Goal: Task Accomplishment & Management: Manage account settings

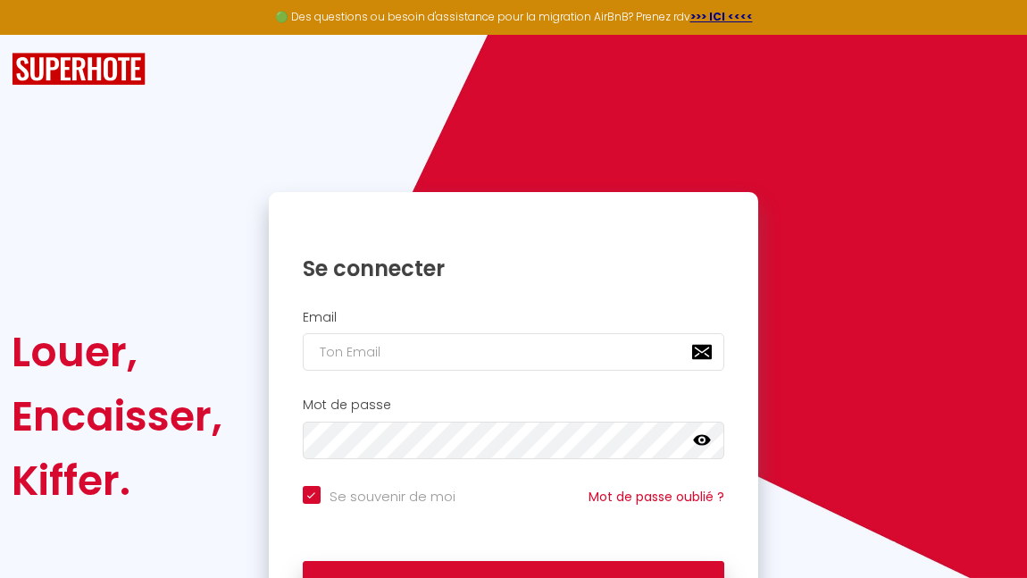
scroll to position [86, 0]
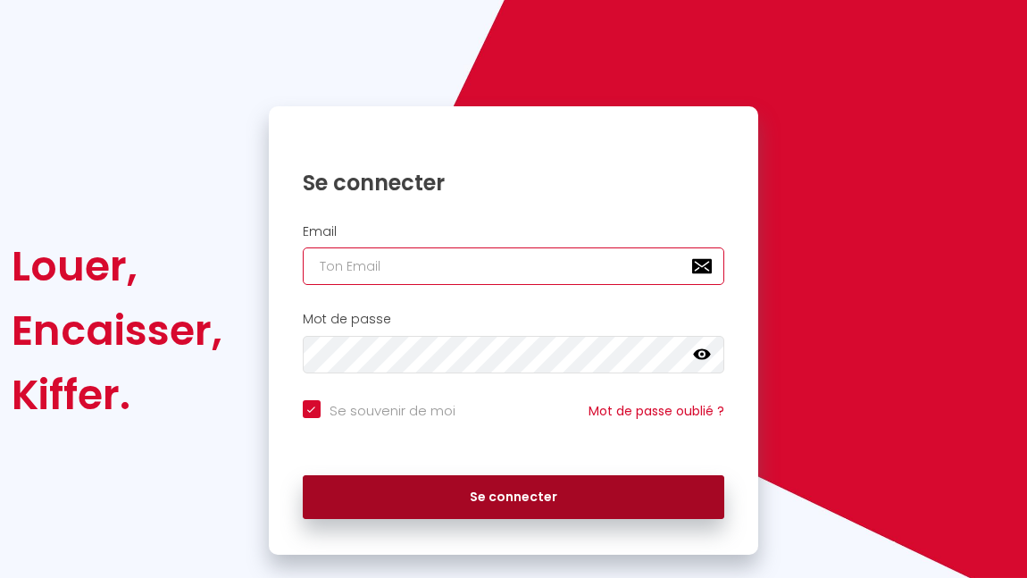
type input "[EMAIL_ADDRESS][DOMAIN_NAME]"
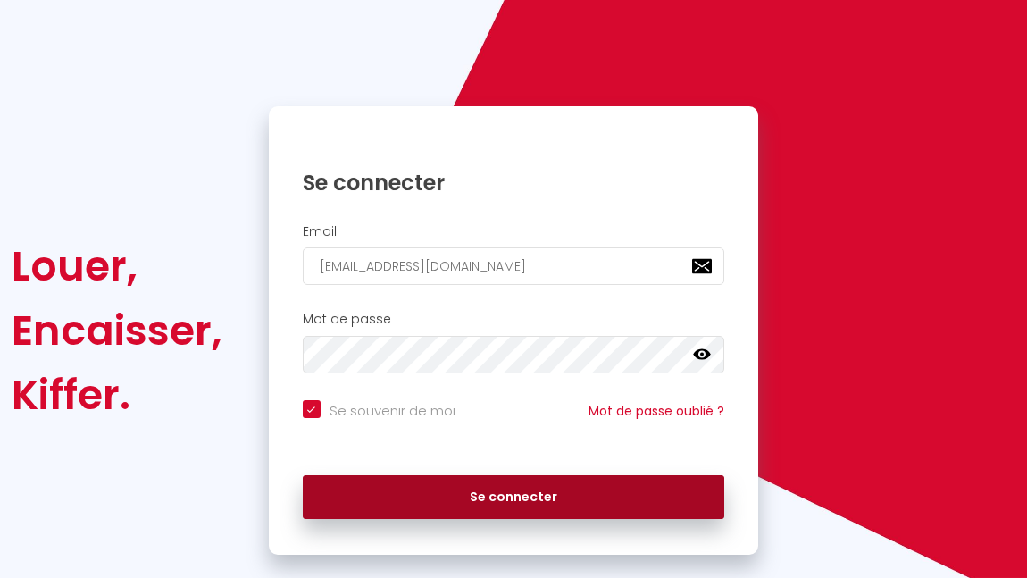
click at [481, 497] on button "Se connecter" at bounding box center [514, 497] width 422 height 45
checkbox input "true"
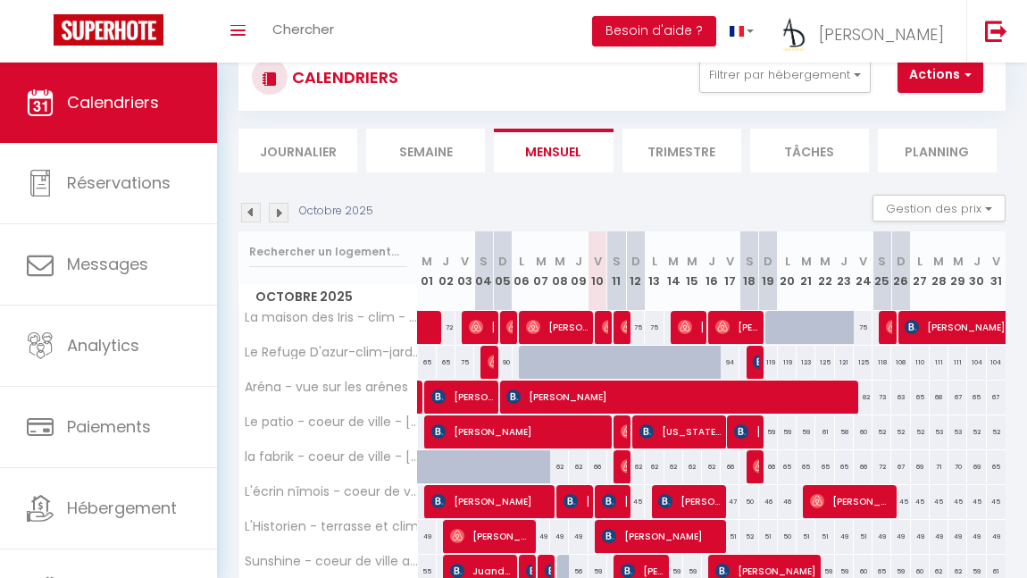
scroll to position [36, 0]
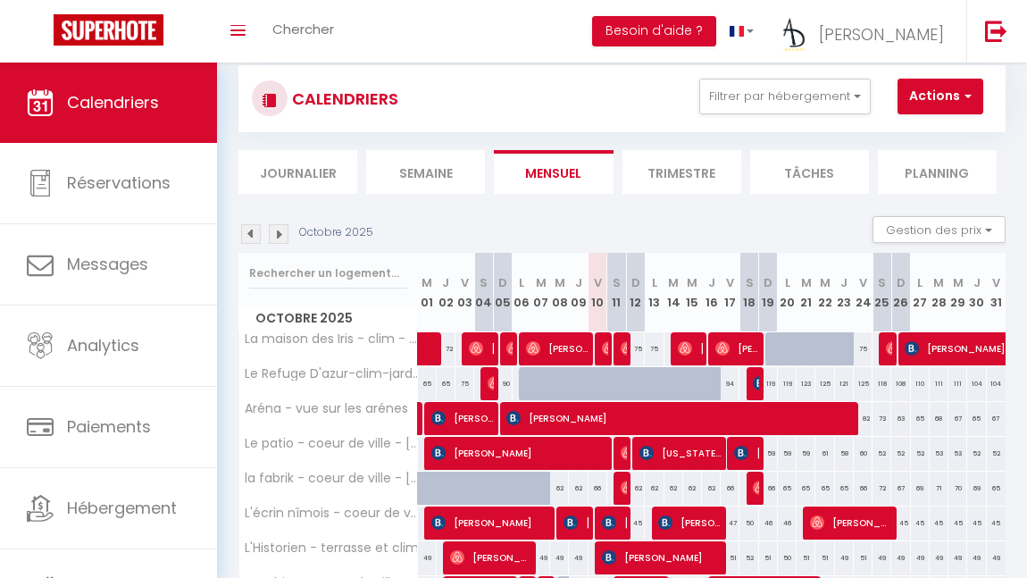
click at [274, 235] on img at bounding box center [279, 234] width 20 height 20
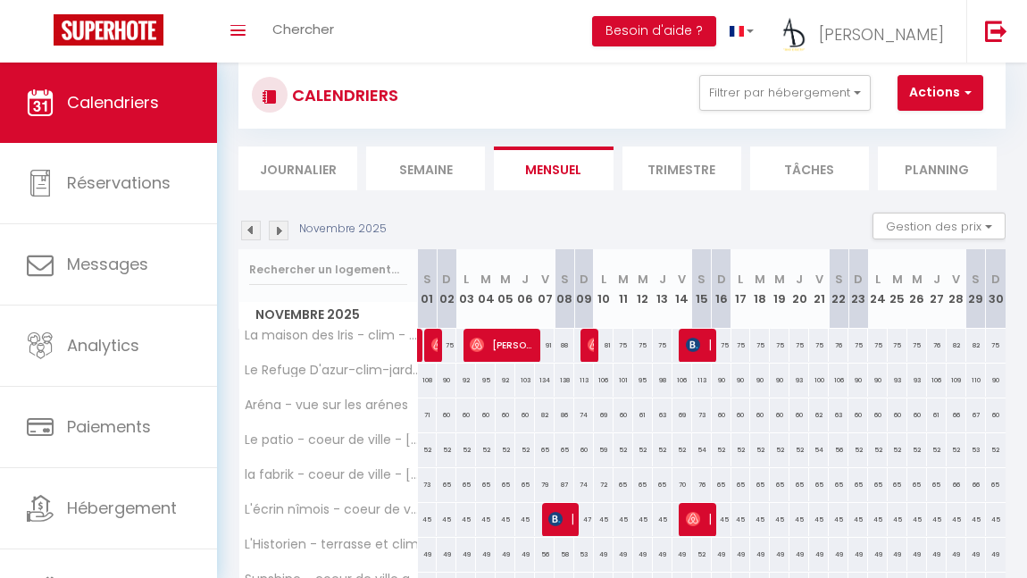
scroll to position [38, 0]
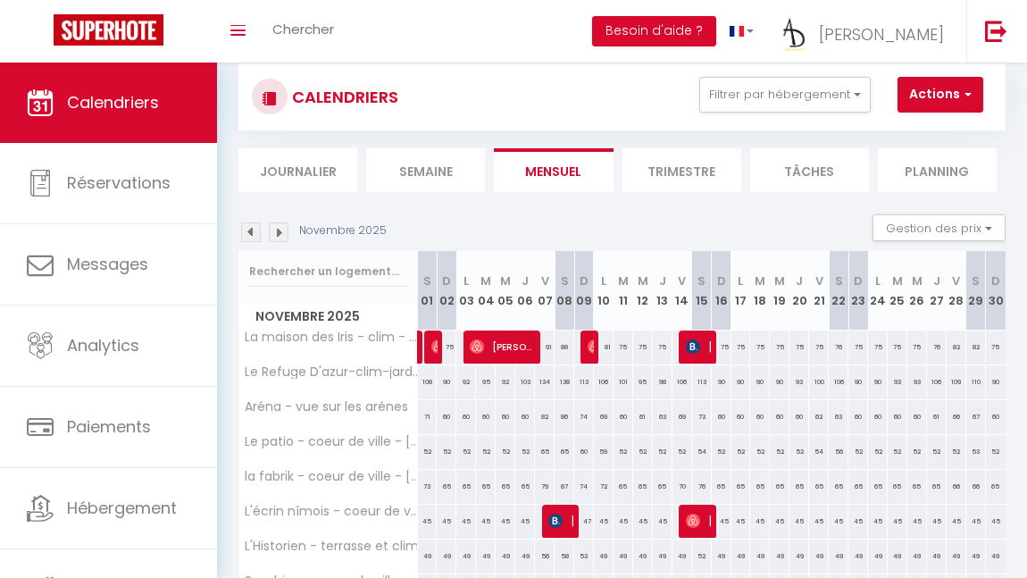
click at [278, 234] on img at bounding box center [279, 232] width 20 height 20
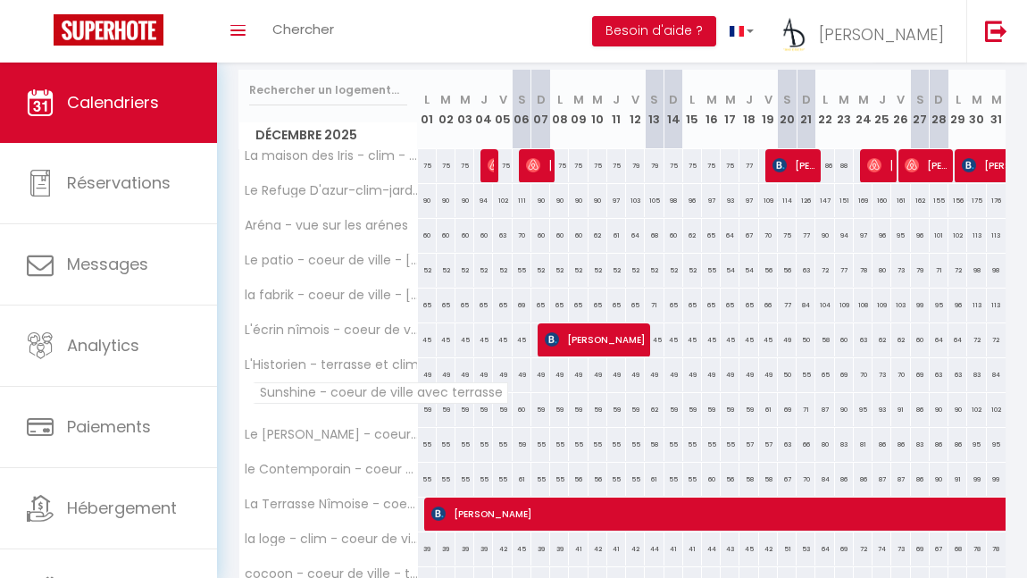
scroll to position [221, 0]
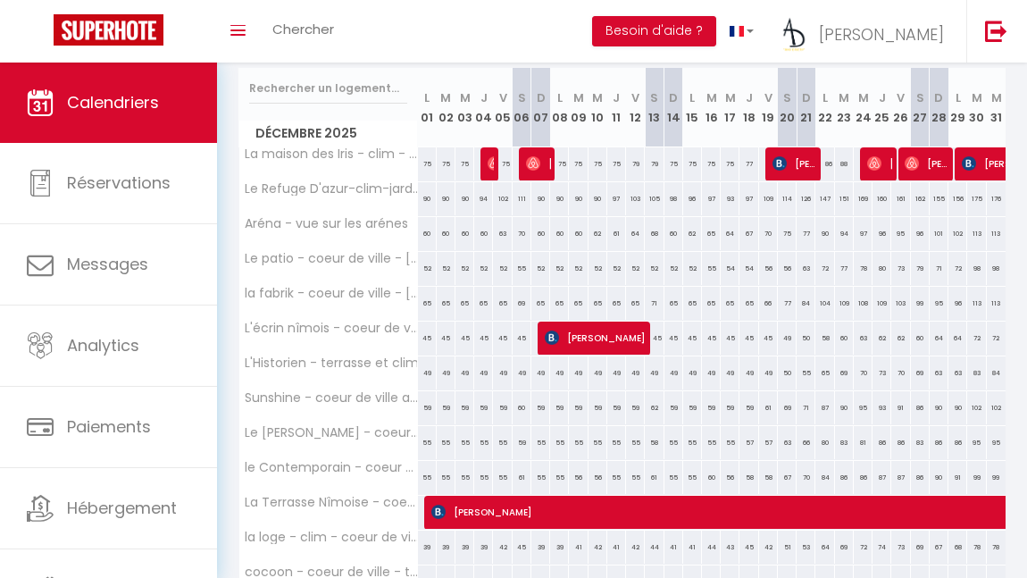
click at [839, 411] on div "90" at bounding box center [844, 407] width 19 height 33
type input "90"
select select "1"
type input "[DATE] Décembre 2025"
type input "Mer 24 Décembre 2025"
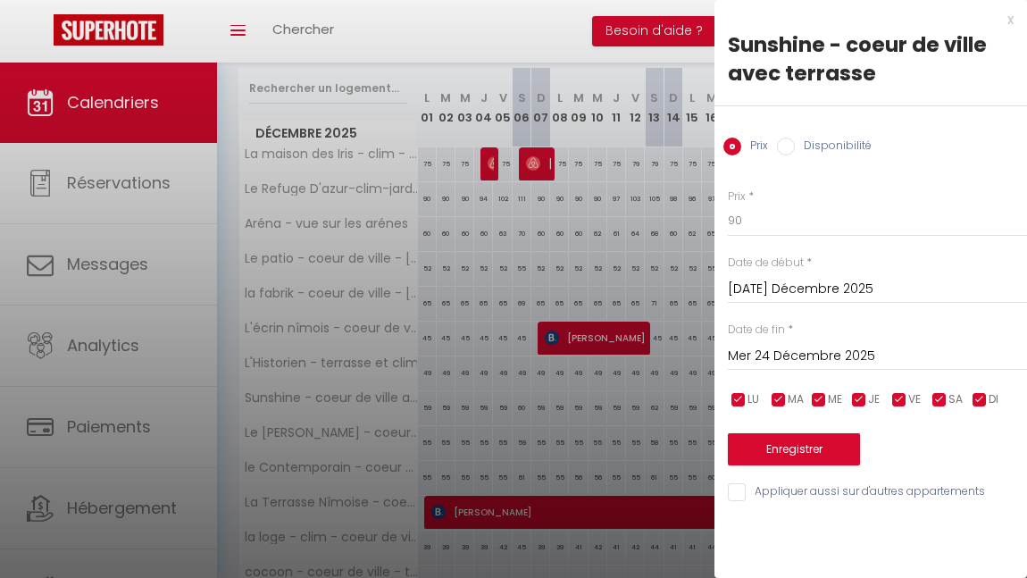
click at [782, 146] on input "Disponibilité" at bounding box center [786, 147] width 18 height 18
radio input "true"
radio input "false"
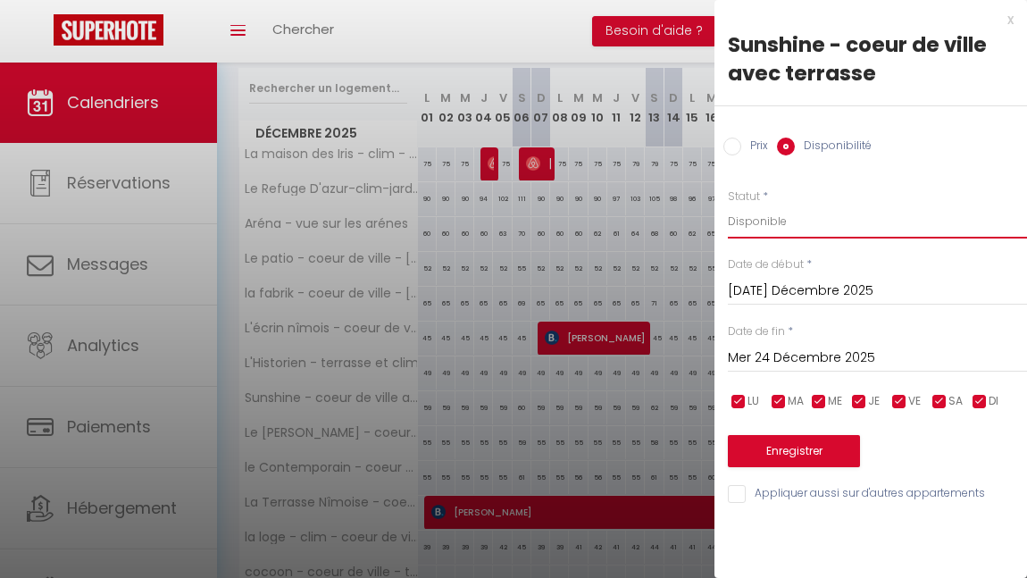
click at [762, 216] on select "Disponible Indisponible" at bounding box center [877, 222] width 299 height 34
select select "0"
click at [787, 356] on input "Mer 24 Décembre 2025" at bounding box center [877, 358] width 299 height 23
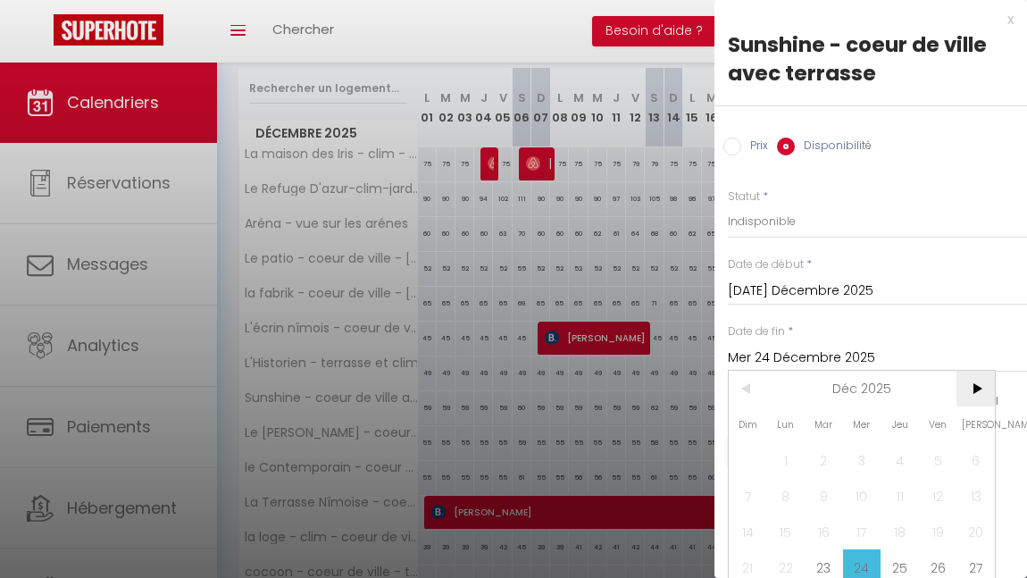
click at [974, 397] on span ">" at bounding box center [976, 389] width 38 height 36
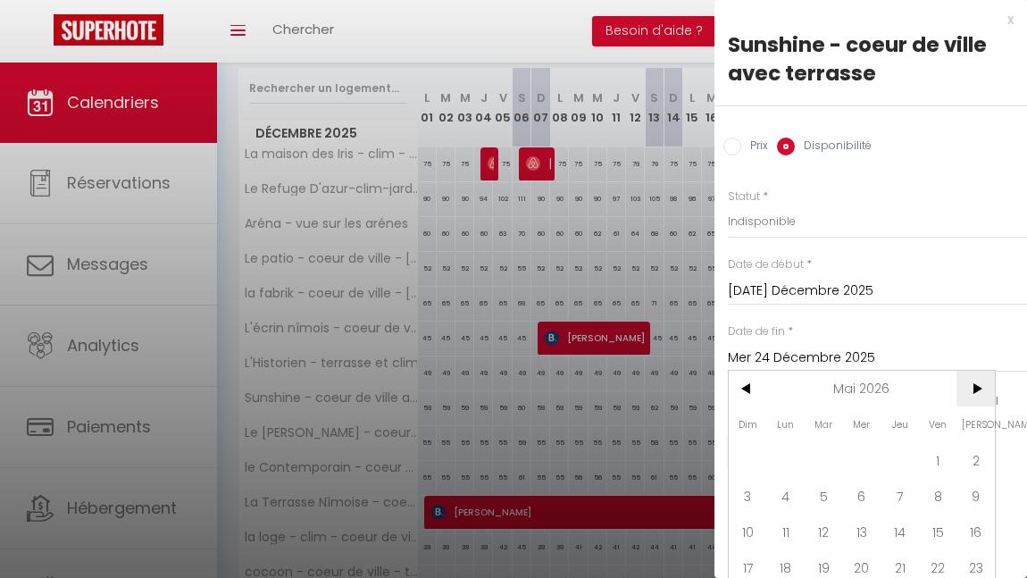
click at [974, 397] on span ">" at bounding box center [976, 389] width 38 height 36
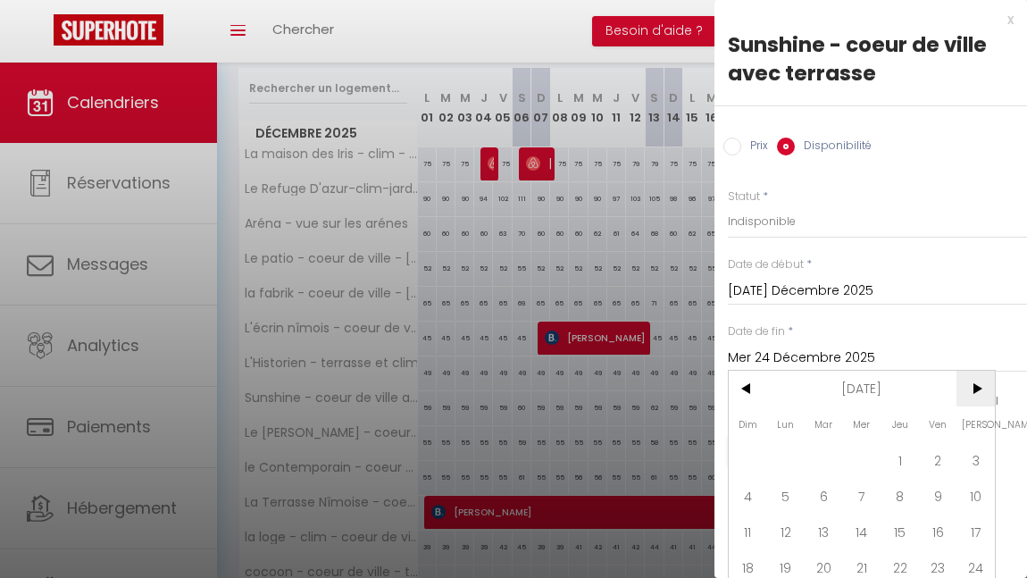
click at [974, 397] on span ">" at bounding box center [976, 389] width 38 height 36
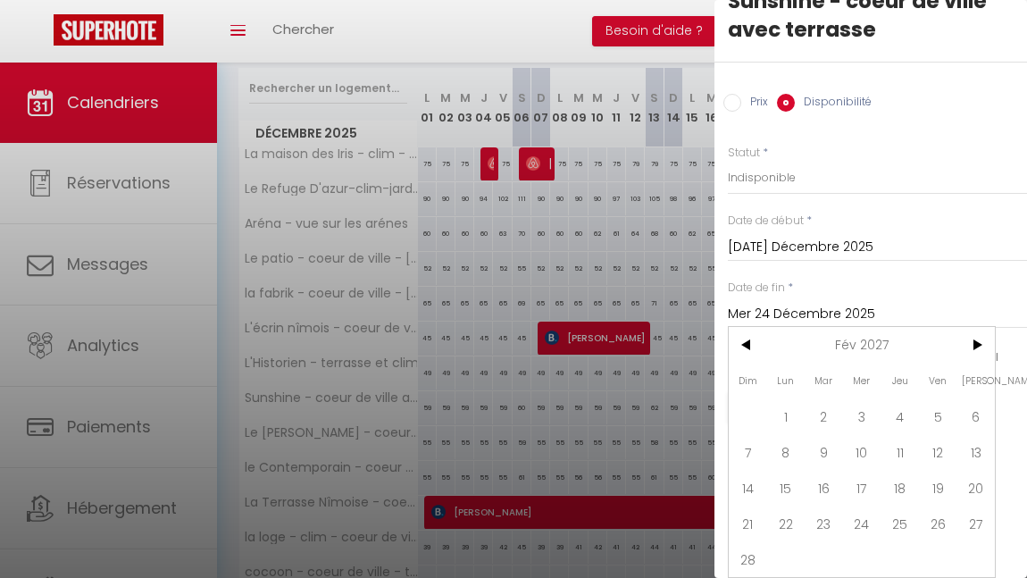
scroll to position [54, 0]
click at [734, 544] on span "28" at bounding box center [748, 559] width 38 height 36
type input "Dim 28 Février 2027"
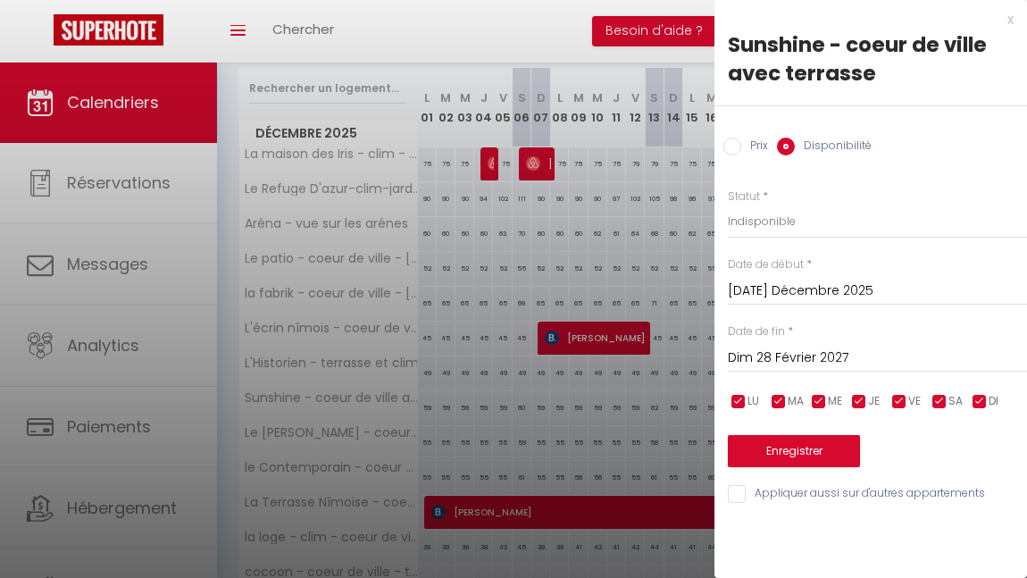
scroll to position [0, 0]
click at [820, 453] on button "Enregistrer" at bounding box center [794, 451] width 132 height 32
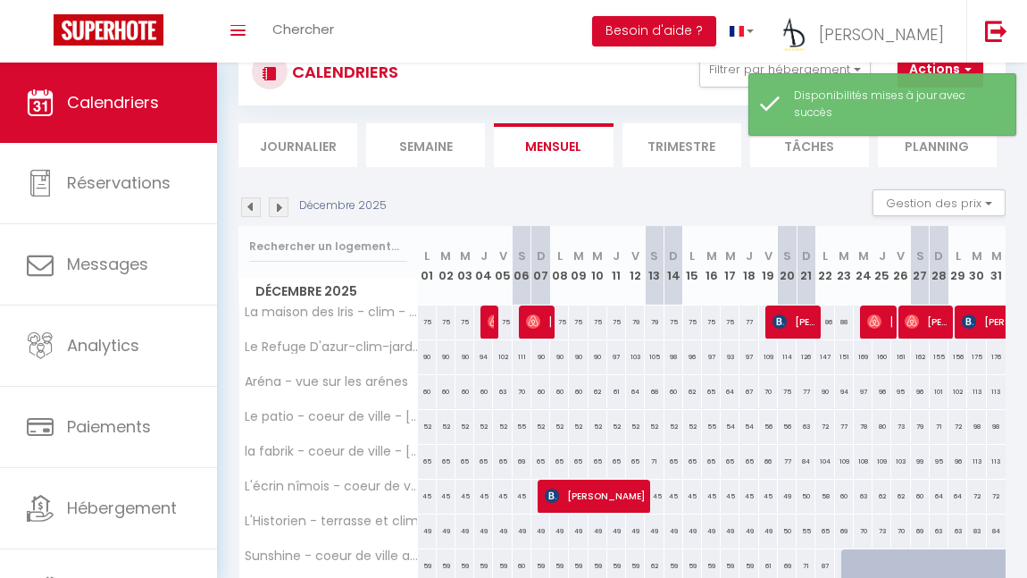
scroll to position [221, 0]
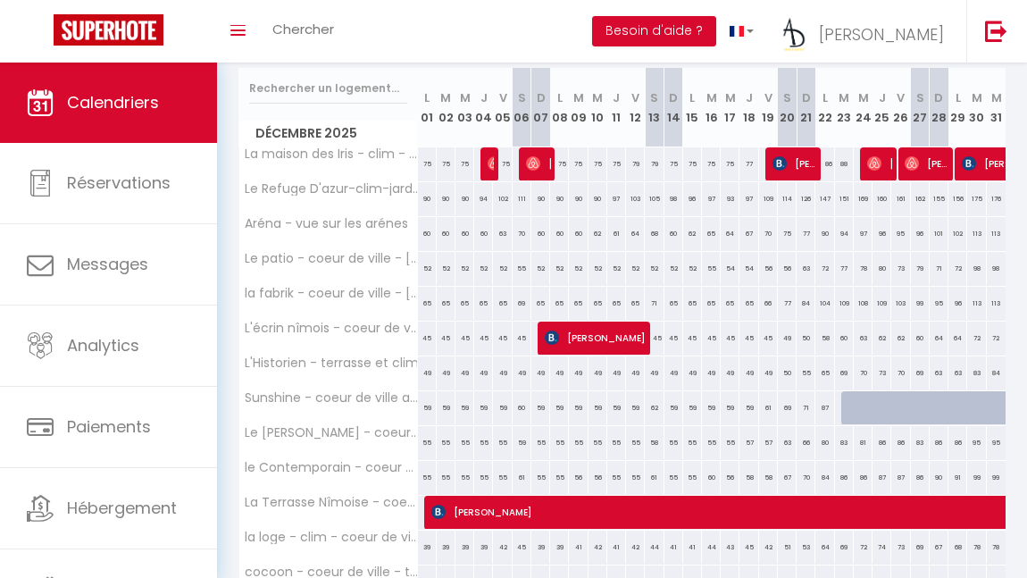
click at [840, 481] on div "86" at bounding box center [844, 477] width 19 height 33
select select "1"
type input "[DATE] Décembre 2025"
type input "Mer 24 Décembre 2025"
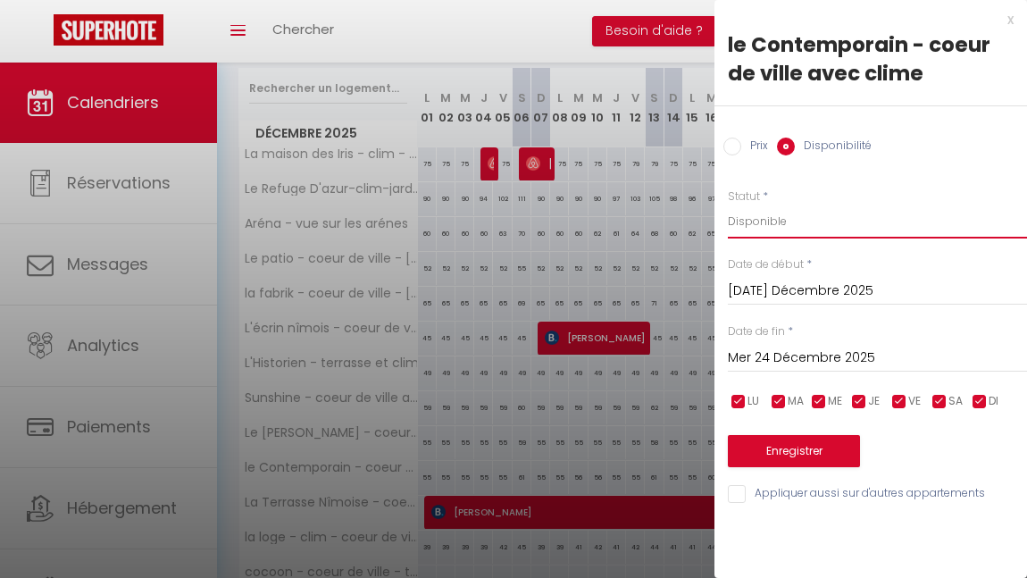
click at [740, 225] on select "Disponible Indisponible" at bounding box center [877, 222] width 299 height 34
select select "0"
click at [757, 355] on input "Mer 24 Décembre 2025" at bounding box center [877, 358] width 299 height 23
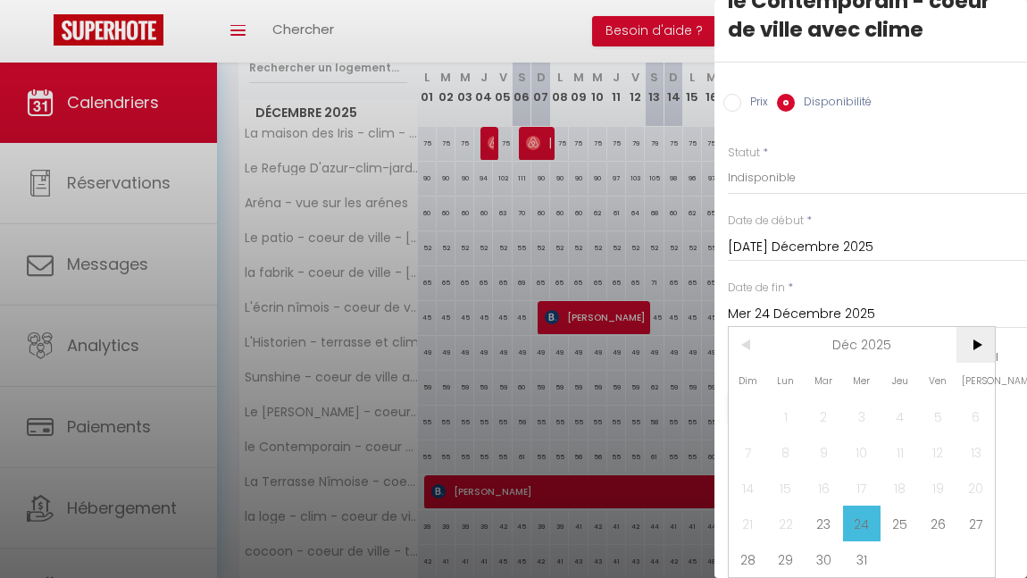
scroll to position [251, 0]
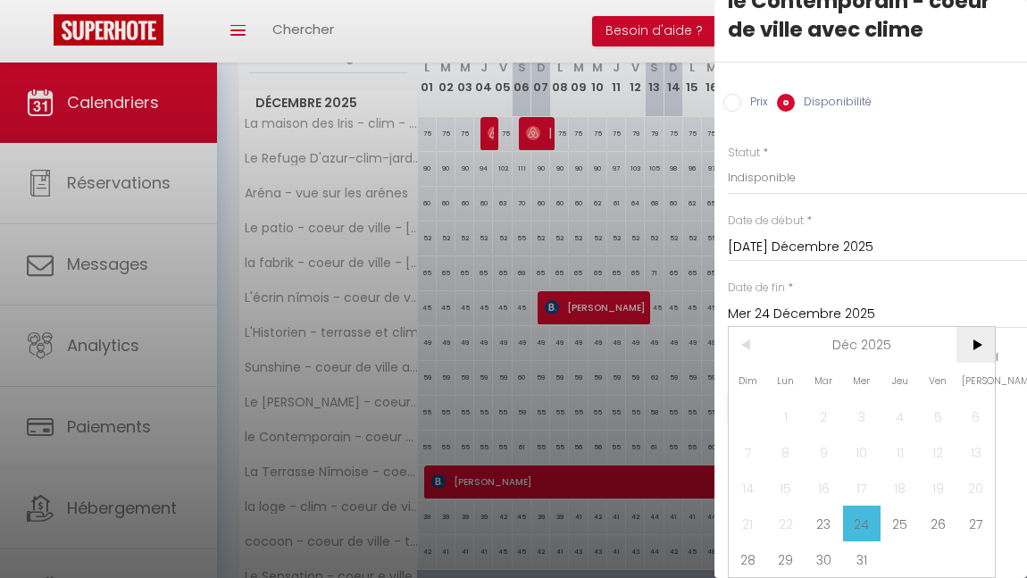
click at [973, 335] on span ">" at bounding box center [976, 345] width 38 height 36
click at [973, 336] on span ">" at bounding box center [976, 345] width 38 height 36
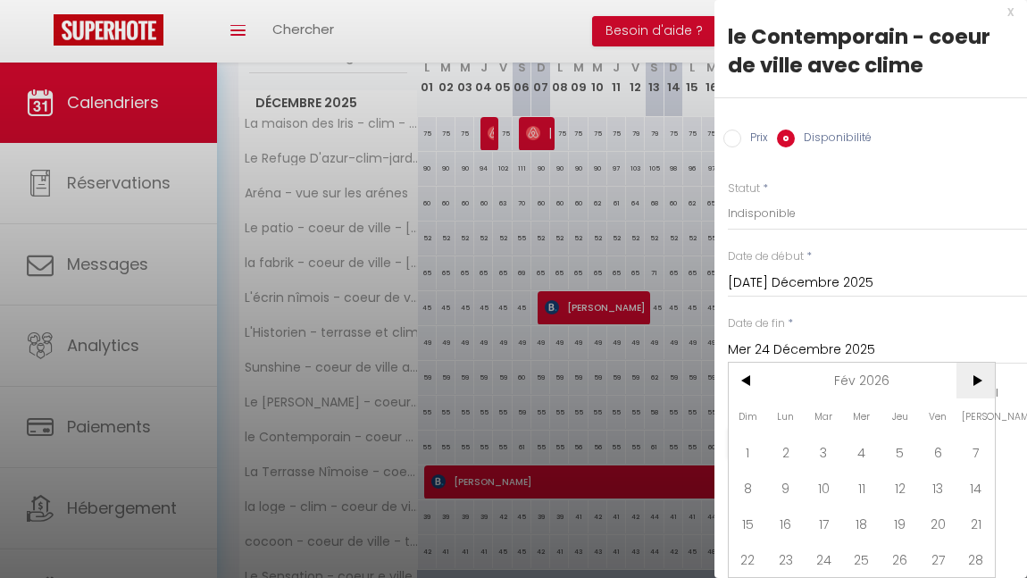
scroll to position [19, 0]
click at [973, 339] on input "Mer 24 Décembre 2025" at bounding box center [877, 350] width 299 height 23
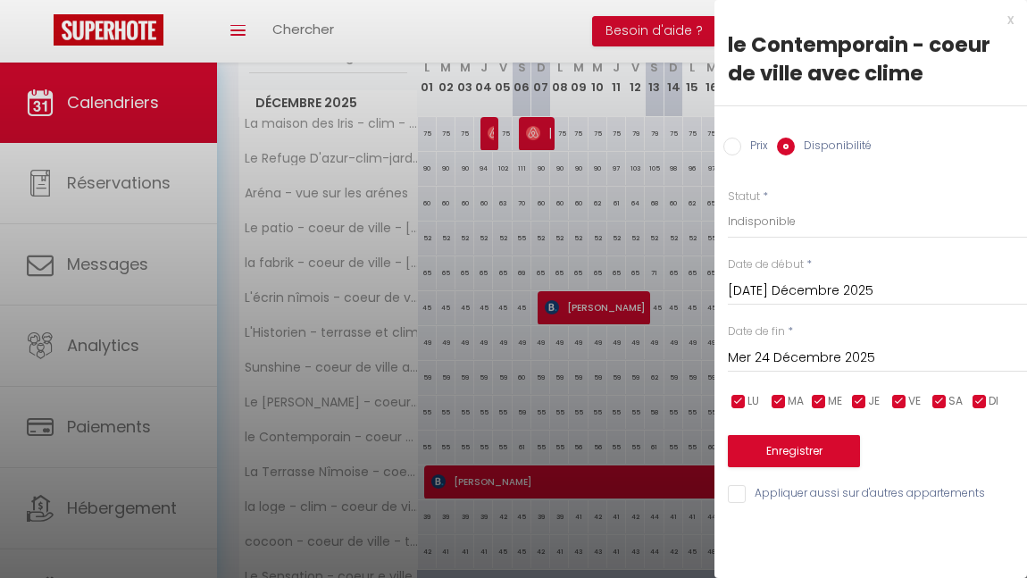
click at [973, 336] on div "Date de fin * Mer 24 Décembre 2025 < Fév 2026 > Dim Lun Mar Mer Jeu Ven Sam 1 2…" at bounding box center [877, 347] width 299 height 49
click at [909, 359] on input "Mer 24 Décembre 2025" at bounding box center [877, 358] width 299 height 23
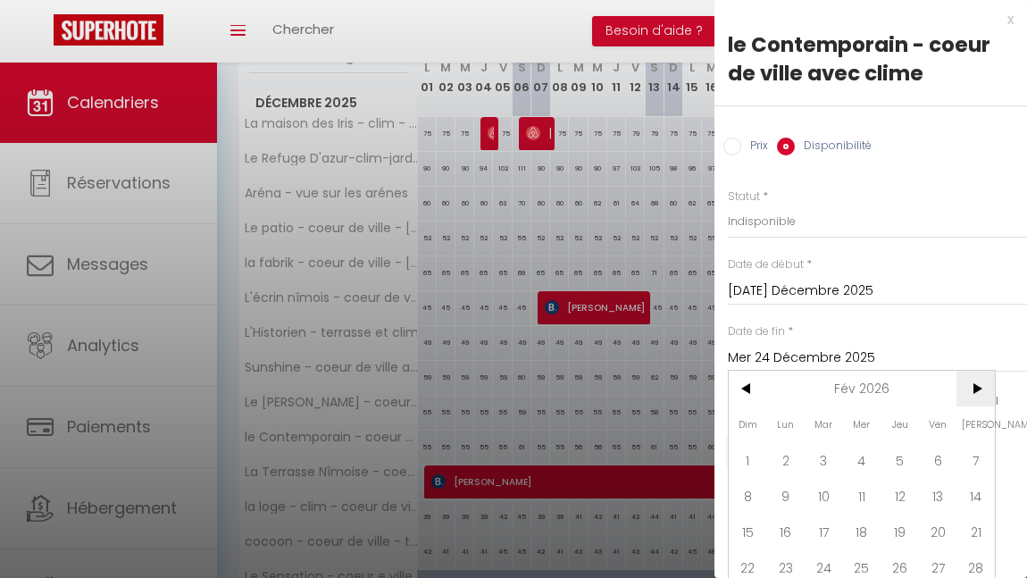
click at [975, 383] on span ">" at bounding box center [976, 389] width 38 height 36
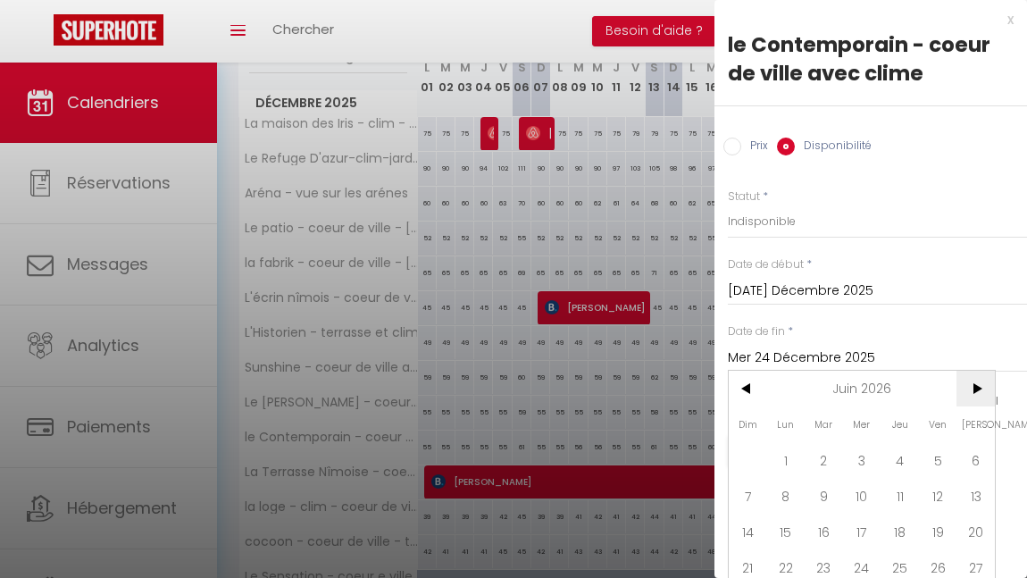
click at [975, 383] on span ">" at bounding box center [976, 389] width 38 height 36
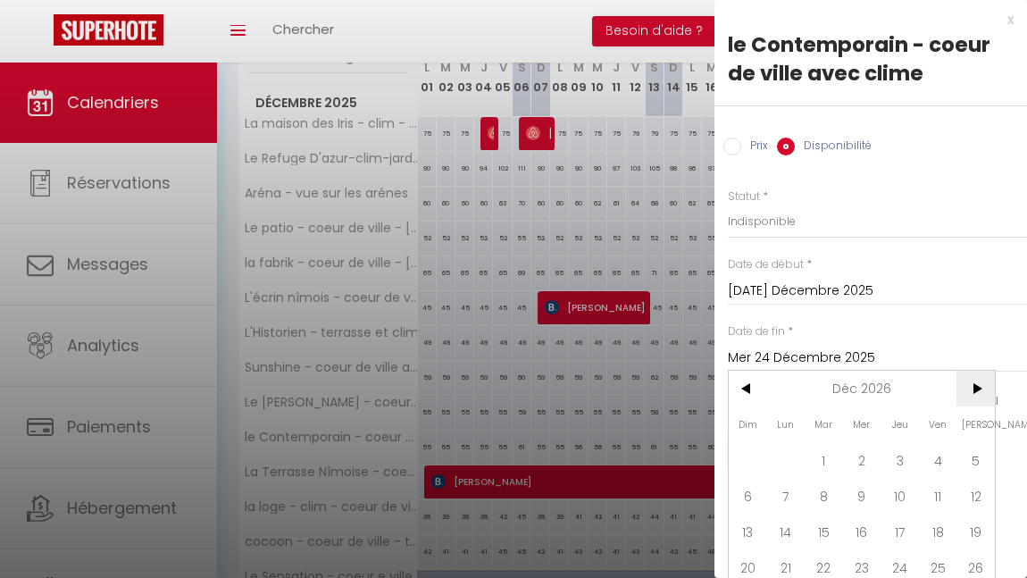
click at [975, 383] on span ">" at bounding box center [976, 389] width 38 height 36
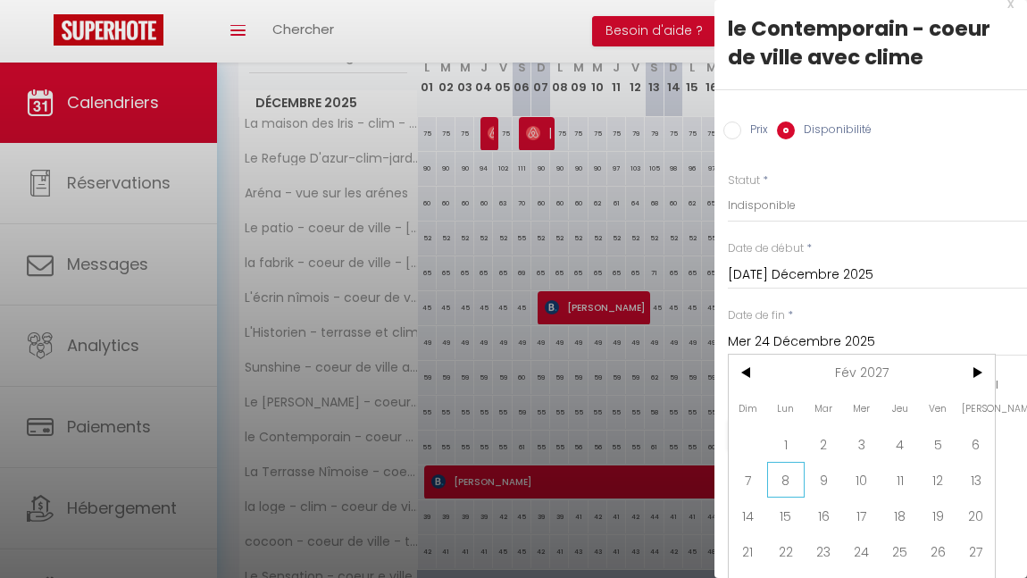
scroll to position [54, 0]
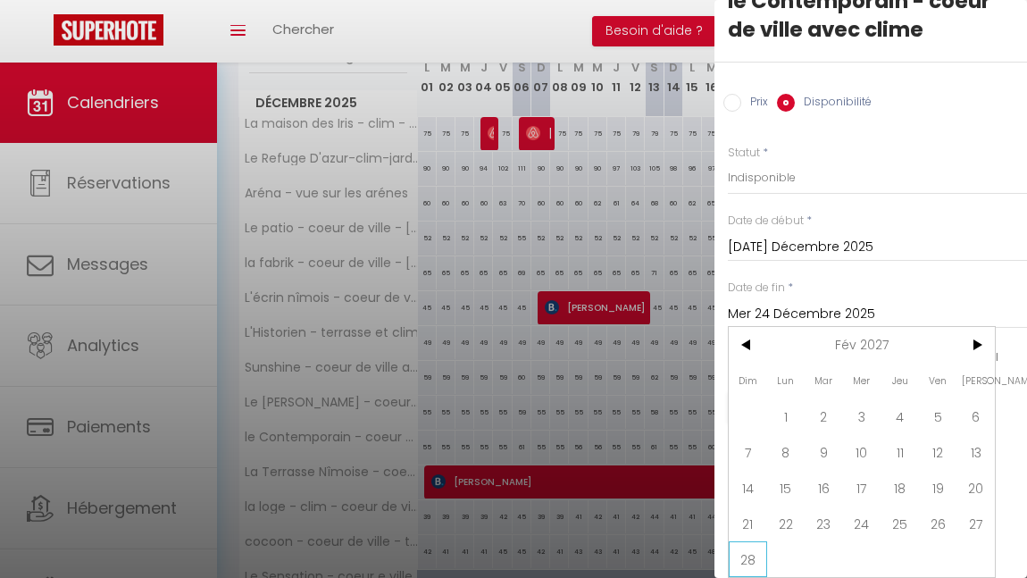
click at [758, 548] on span "28" at bounding box center [748, 559] width 38 height 36
type input "Dim 28 Février 2027"
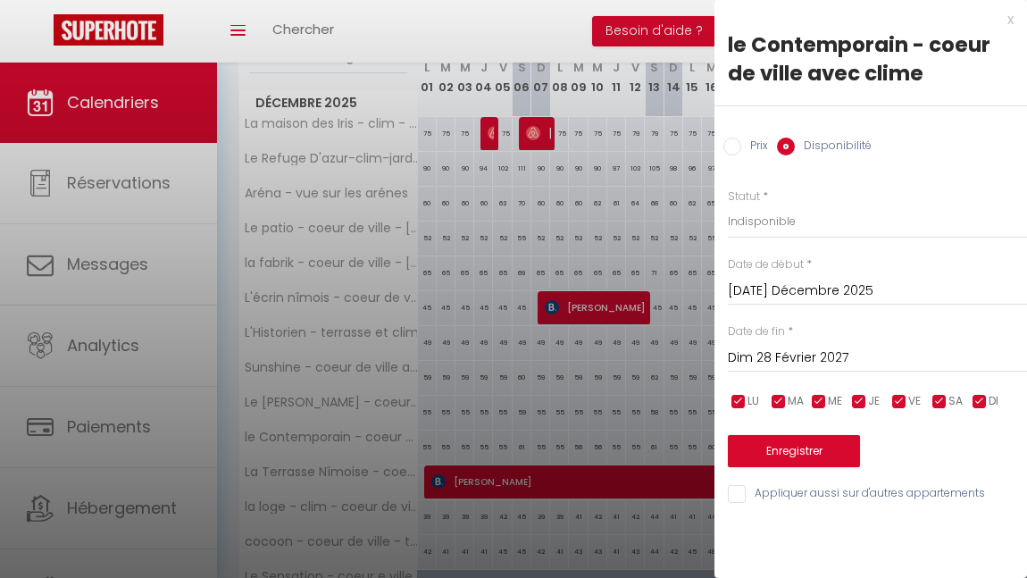
scroll to position [0, 0]
click at [798, 456] on button "Enregistrer" at bounding box center [794, 451] width 132 height 32
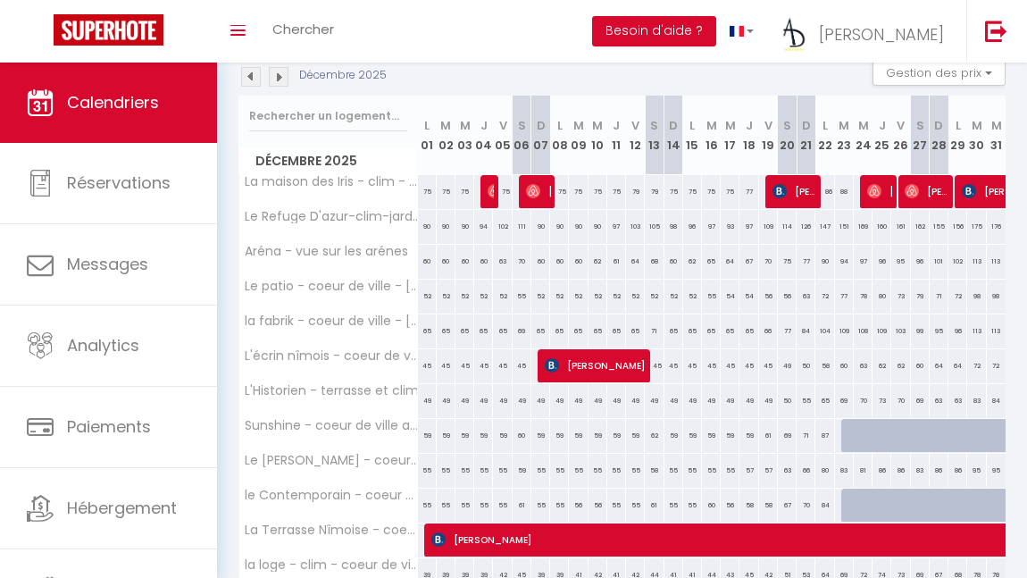
scroll to position [103, 0]
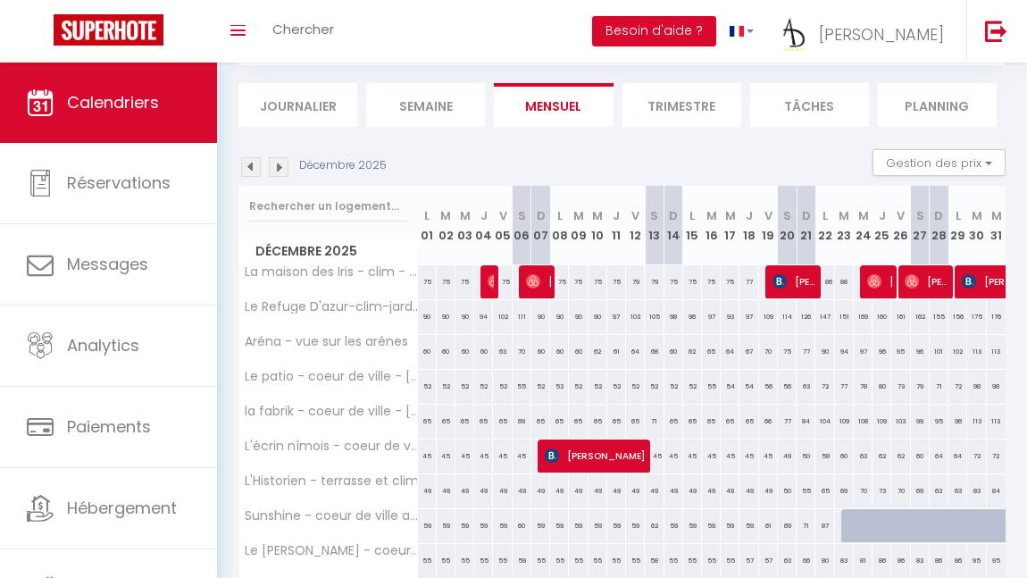
click at [282, 163] on img at bounding box center [279, 167] width 20 height 20
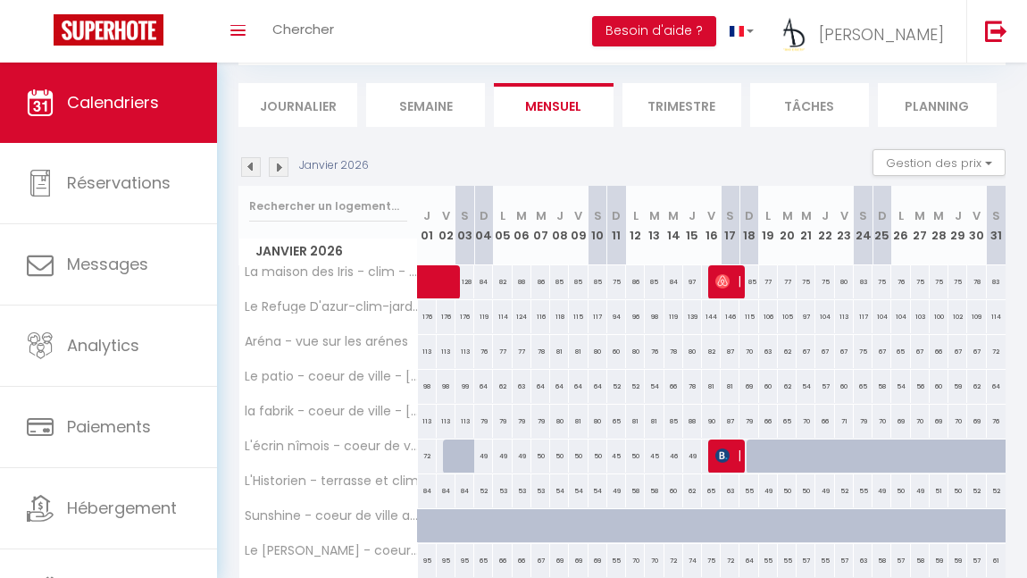
scroll to position [133, 0]
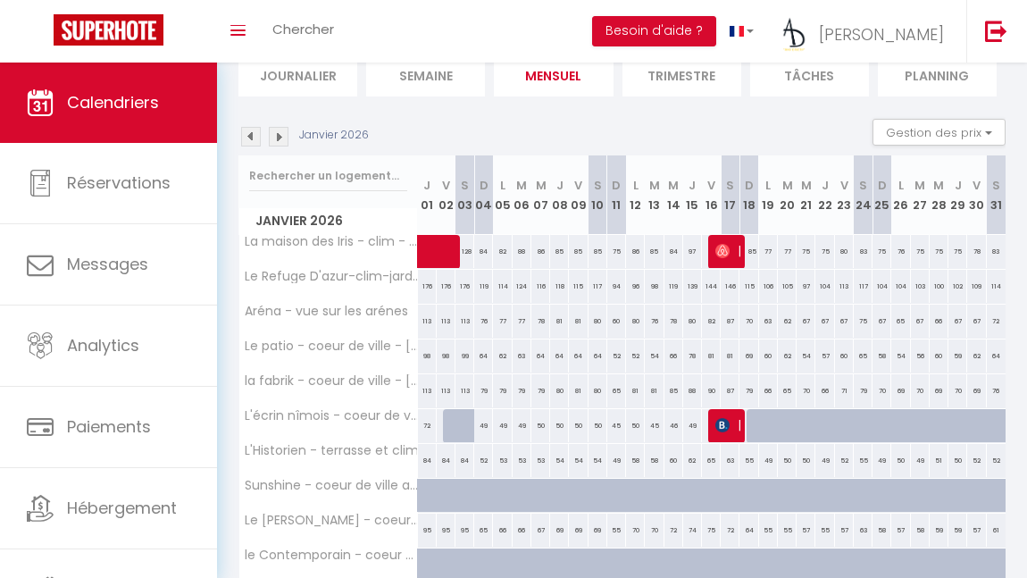
click at [287, 133] on img at bounding box center [279, 137] width 20 height 20
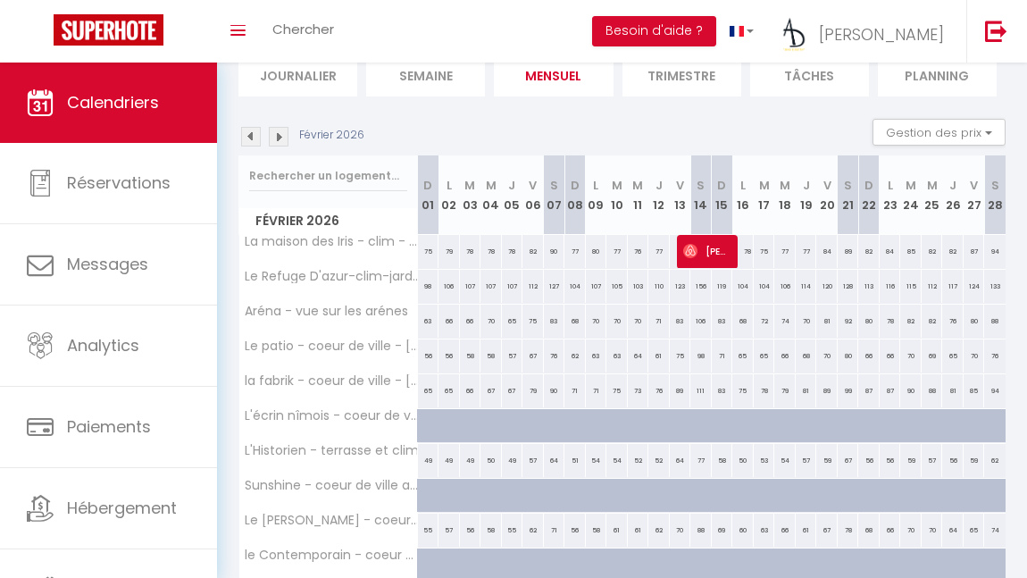
click at [255, 136] on img at bounding box center [251, 137] width 20 height 20
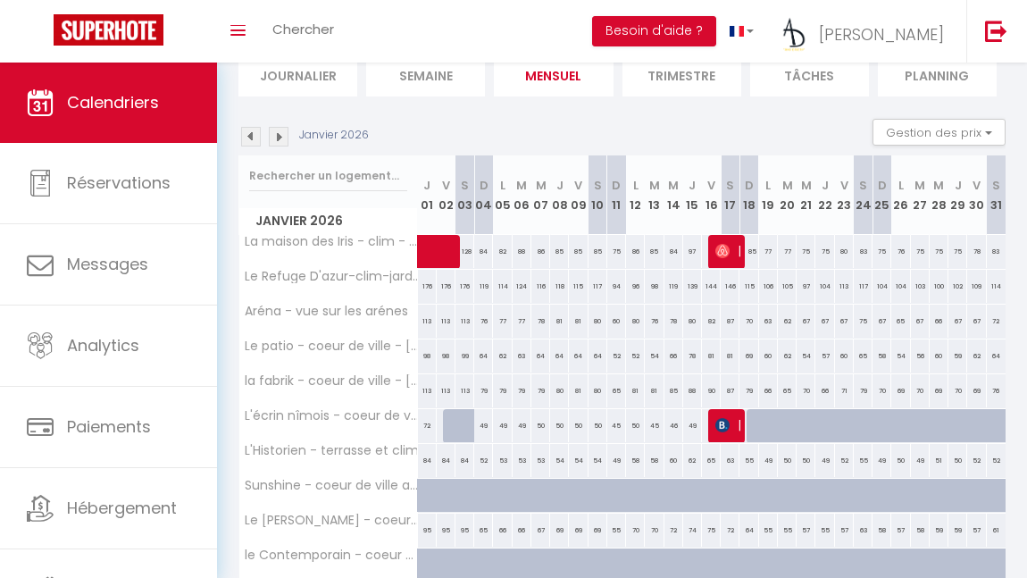
click at [255, 136] on img at bounding box center [251, 137] width 20 height 20
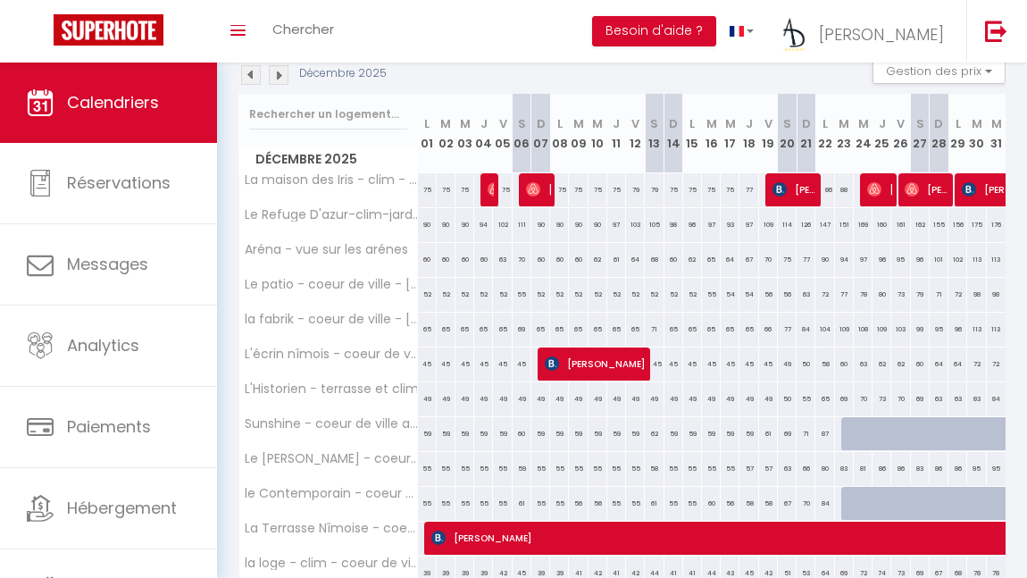
scroll to position [196, 0]
